Goal: Transaction & Acquisition: Subscribe to service/newsletter

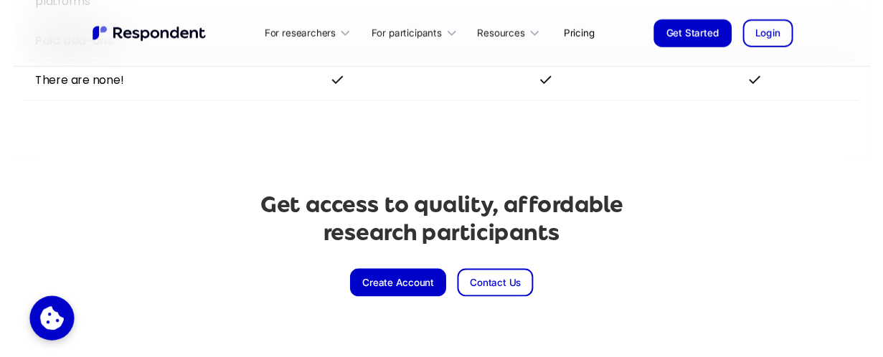
scroll to position [3346, 0]
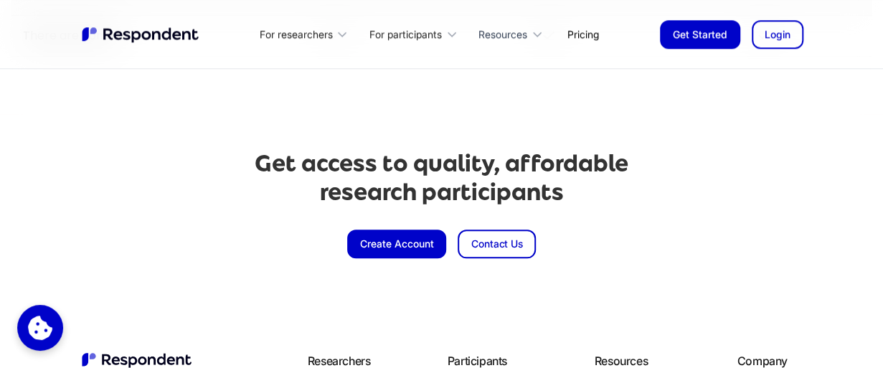
click at [531, 37] on icon at bounding box center [537, 34] width 14 height 14
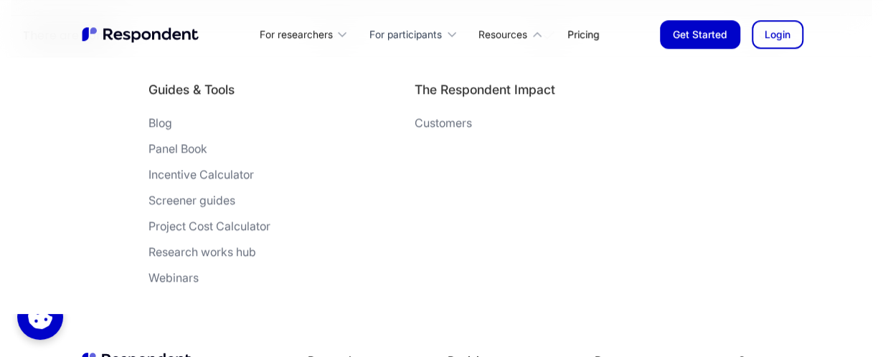
click at [405, 37] on div "For participants" at bounding box center [405, 34] width 72 height 14
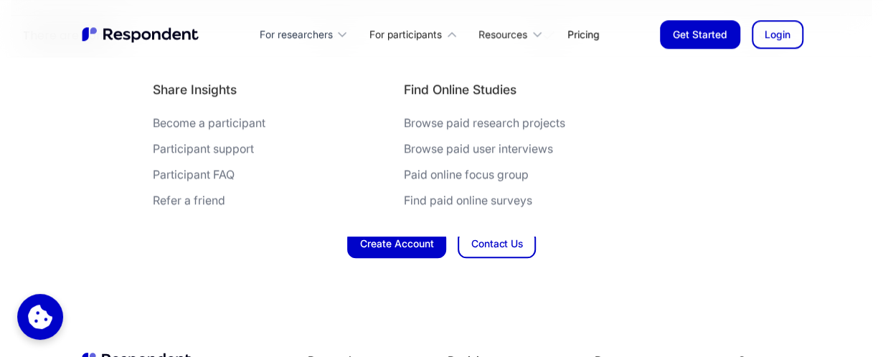
click at [316, 39] on div "For researchers" at bounding box center [295, 34] width 73 height 14
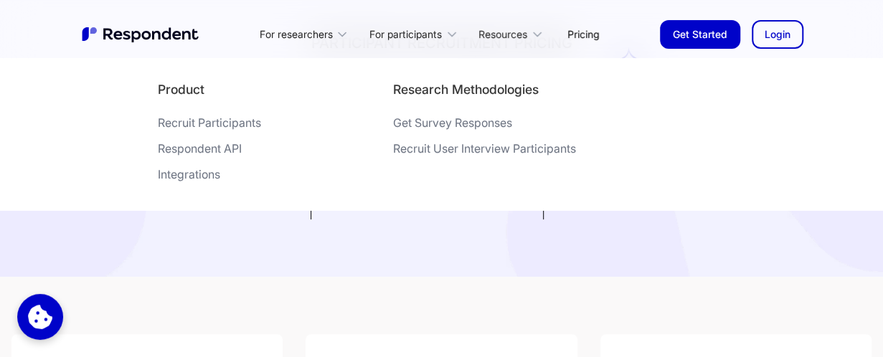
scroll to position [0, 0]
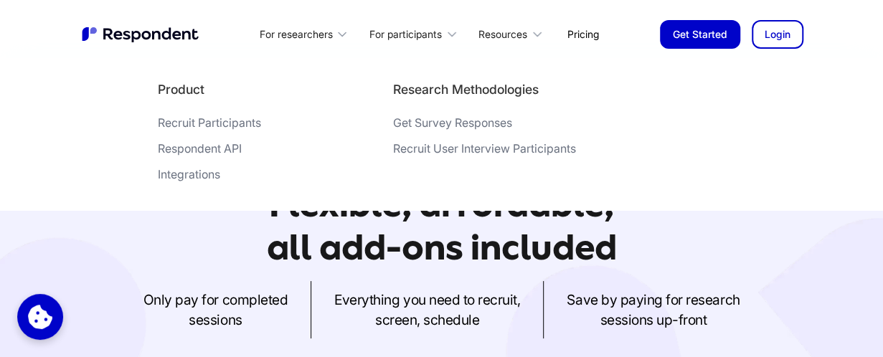
click at [172, 28] on img "home" at bounding box center [141, 34] width 122 height 19
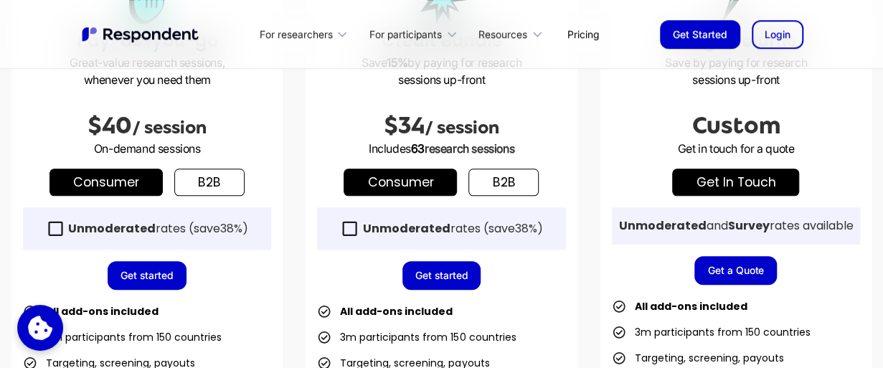
scroll to position [430, 0]
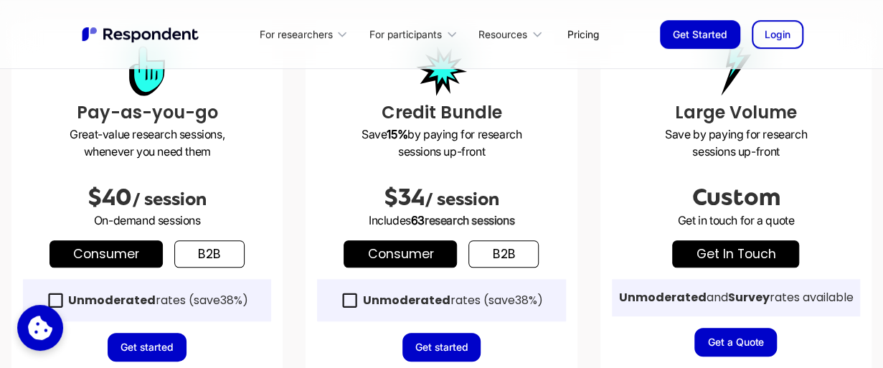
click at [493, 245] on link "b2b" at bounding box center [503, 253] width 70 height 27
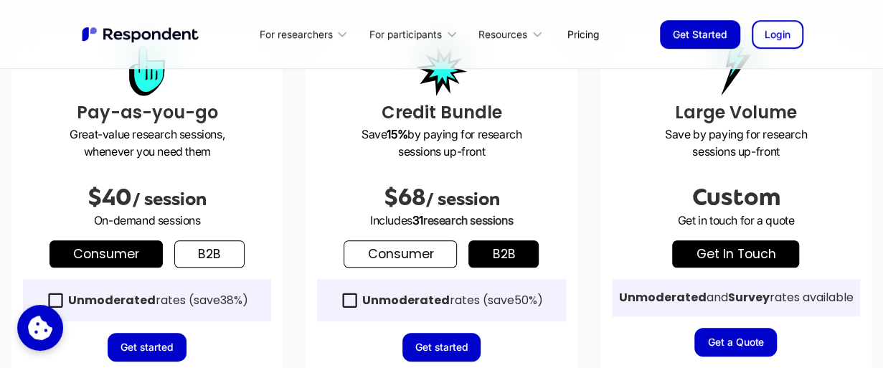
click at [417, 259] on link "Consumer" at bounding box center [399, 253] width 113 height 27
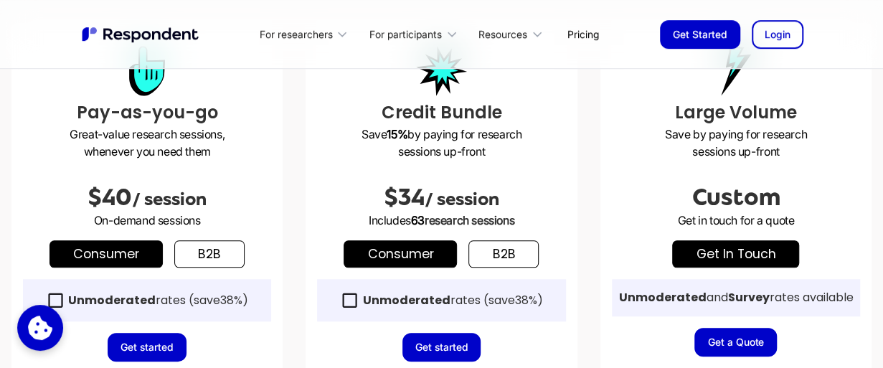
click at [341, 302] on icon at bounding box center [349, 299] width 19 height 19
click at [410, 337] on link "Get started" at bounding box center [441, 347] width 79 height 29
